Goal: Information Seeking & Learning: Learn about a topic

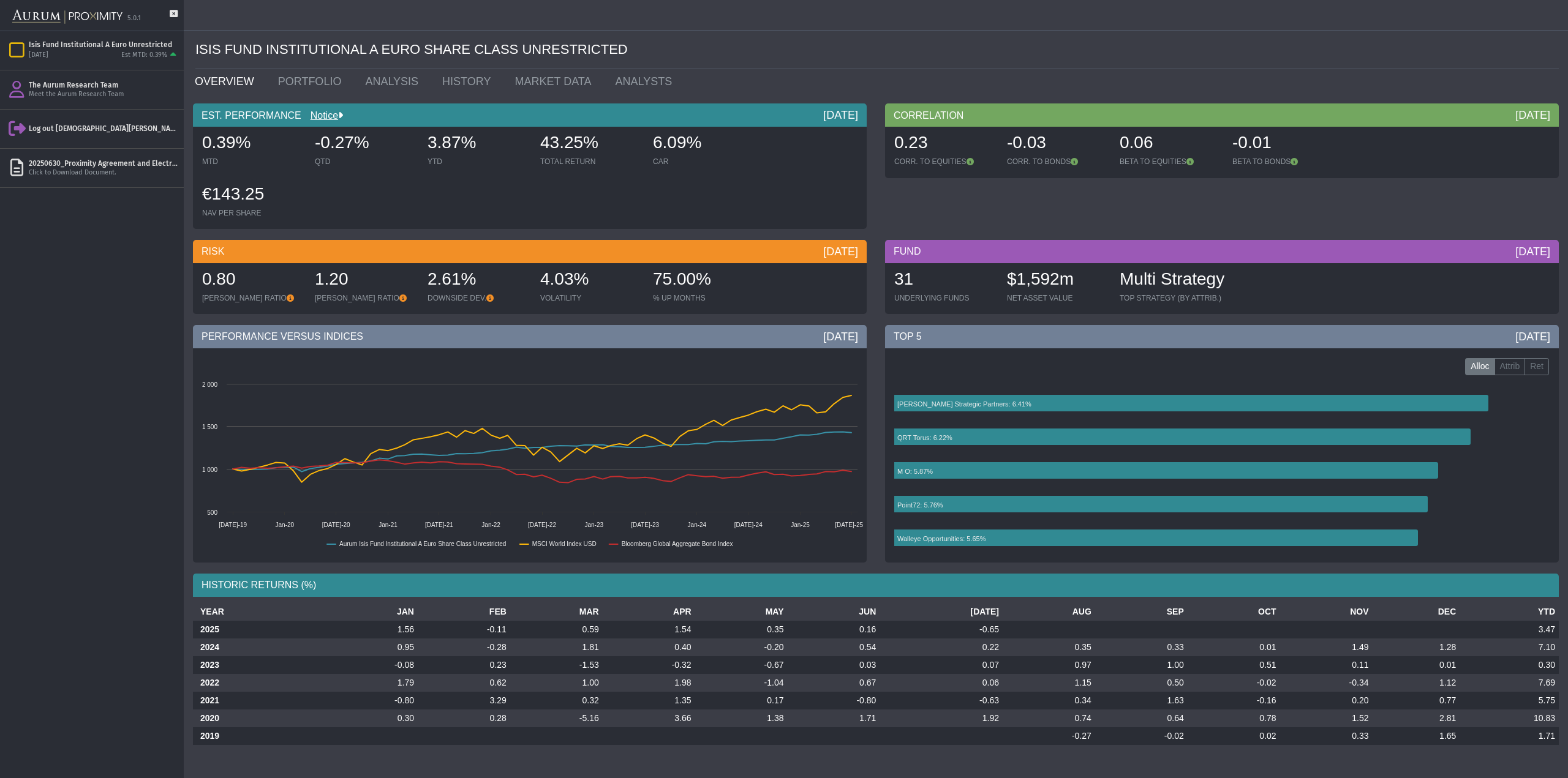
click at [371, 227] on div "0.39% MTD -0.27% QTD 3.87% YTD 43.25% TOTAL RETURN 6.09% CAR €143.25 NAV PER SH…" at bounding box center [529, 178] width 668 height 102
